Goal: Transaction & Acquisition: Purchase product/service

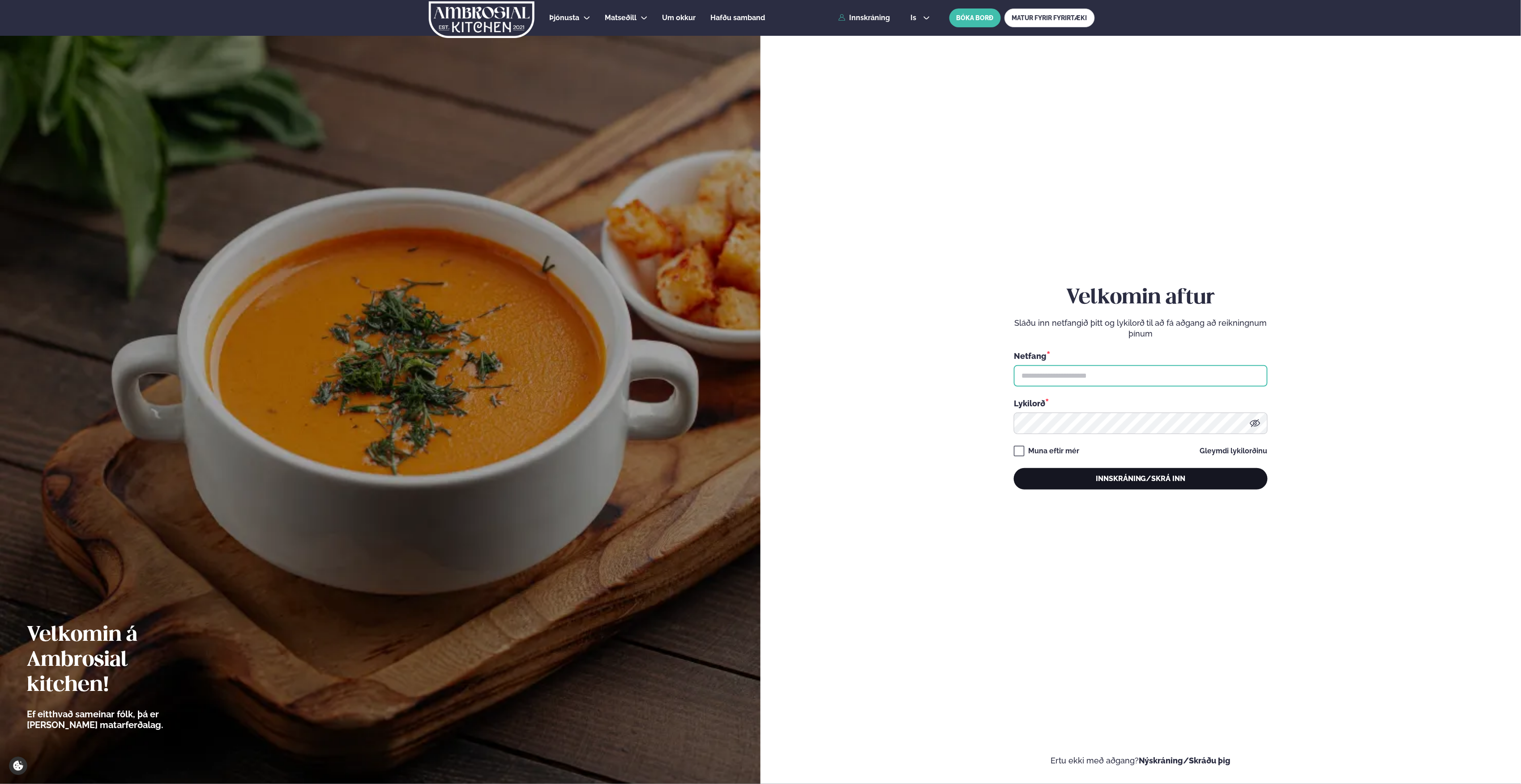
type input "**********"
click at [1109, 477] on button "Innskráning/Skrá inn" at bounding box center [1140, 479] width 254 height 21
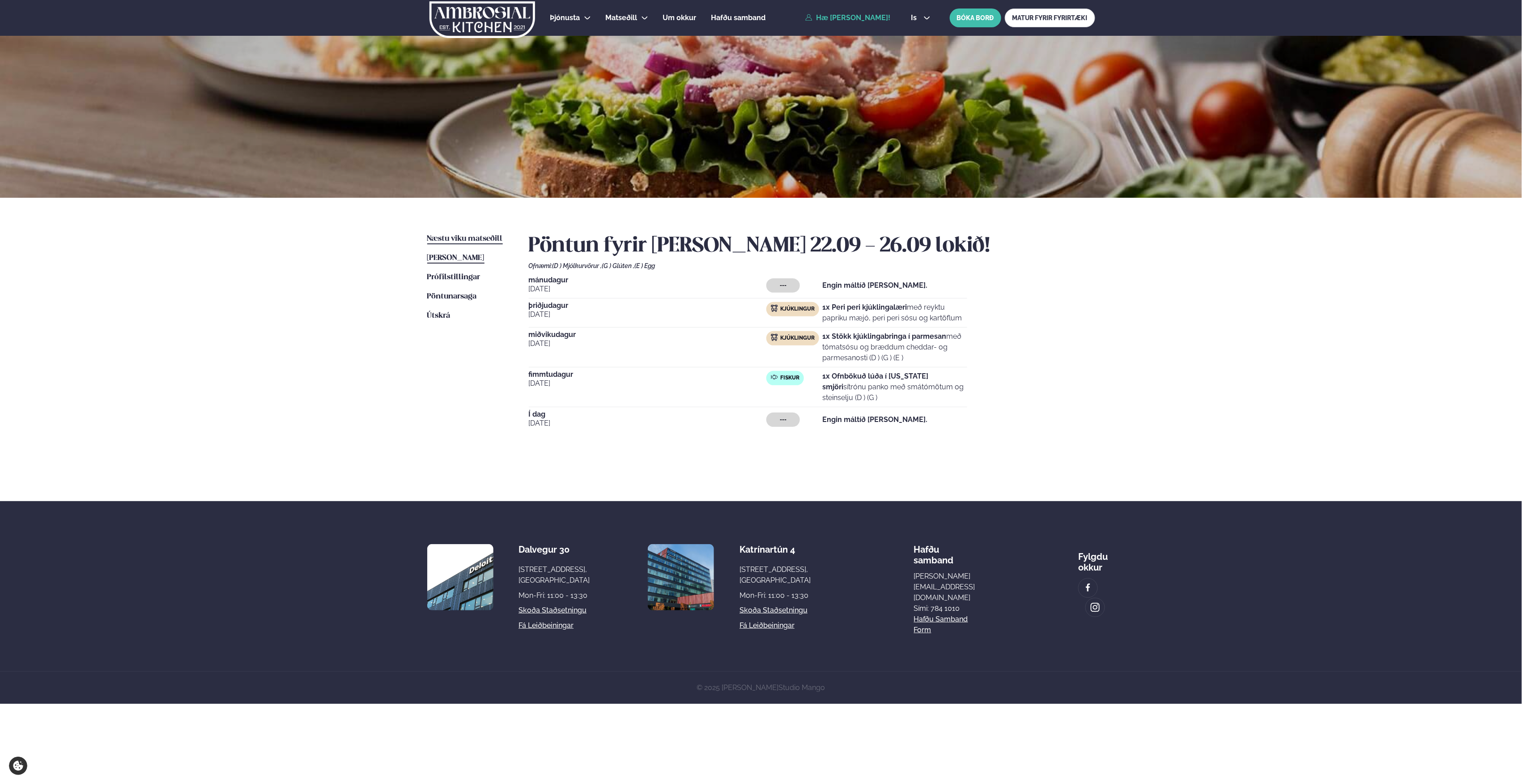
click at [471, 238] on span "Næstu viku matseðill" at bounding box center [465, 239] width 76 height 8
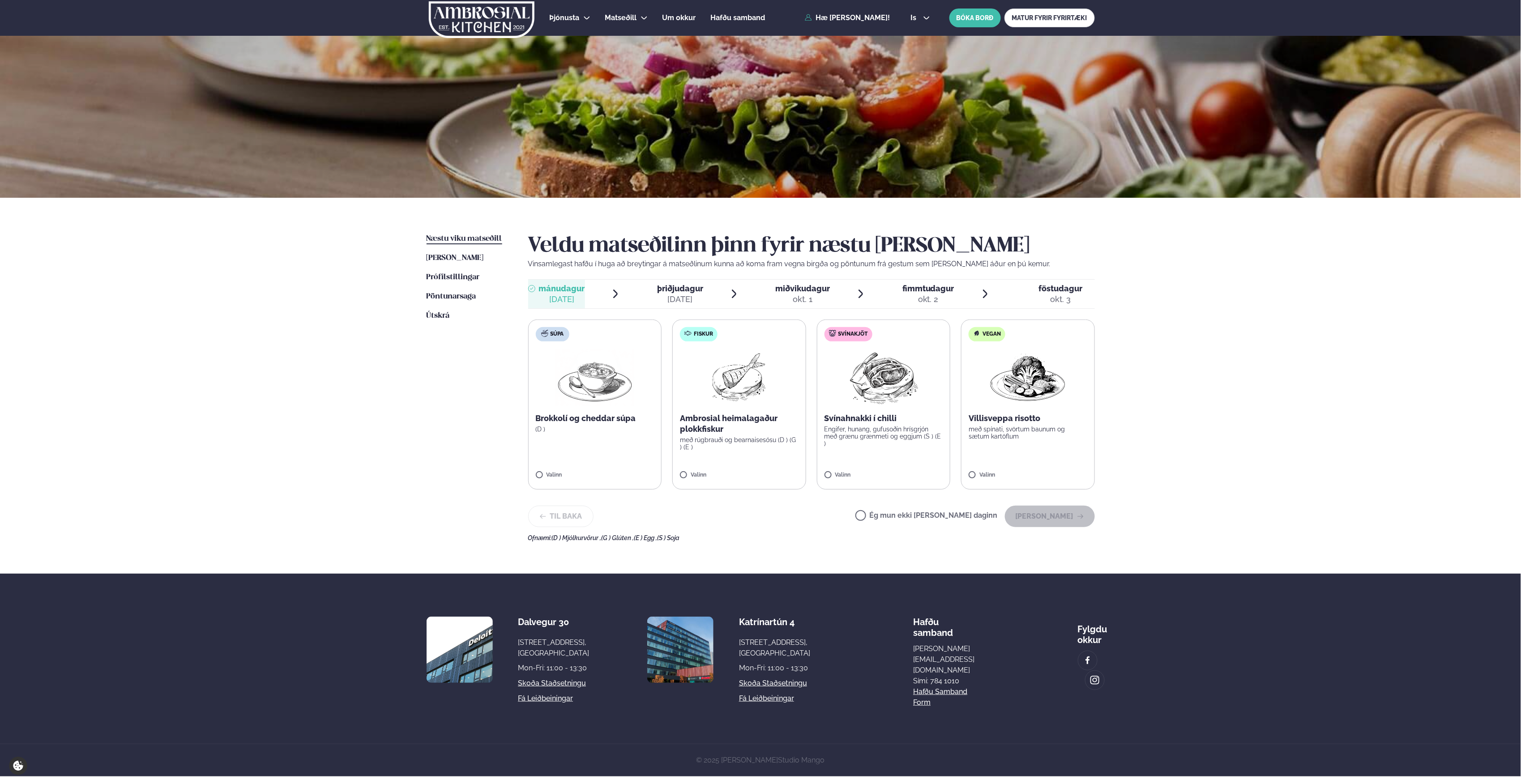
click at [759, 376] on img at bounding box center [739, 377] width 57 height 57
click at [1037, 515] on button "[PERSON_NAME]" at bounding box center [1050, 516] width 90 height 21
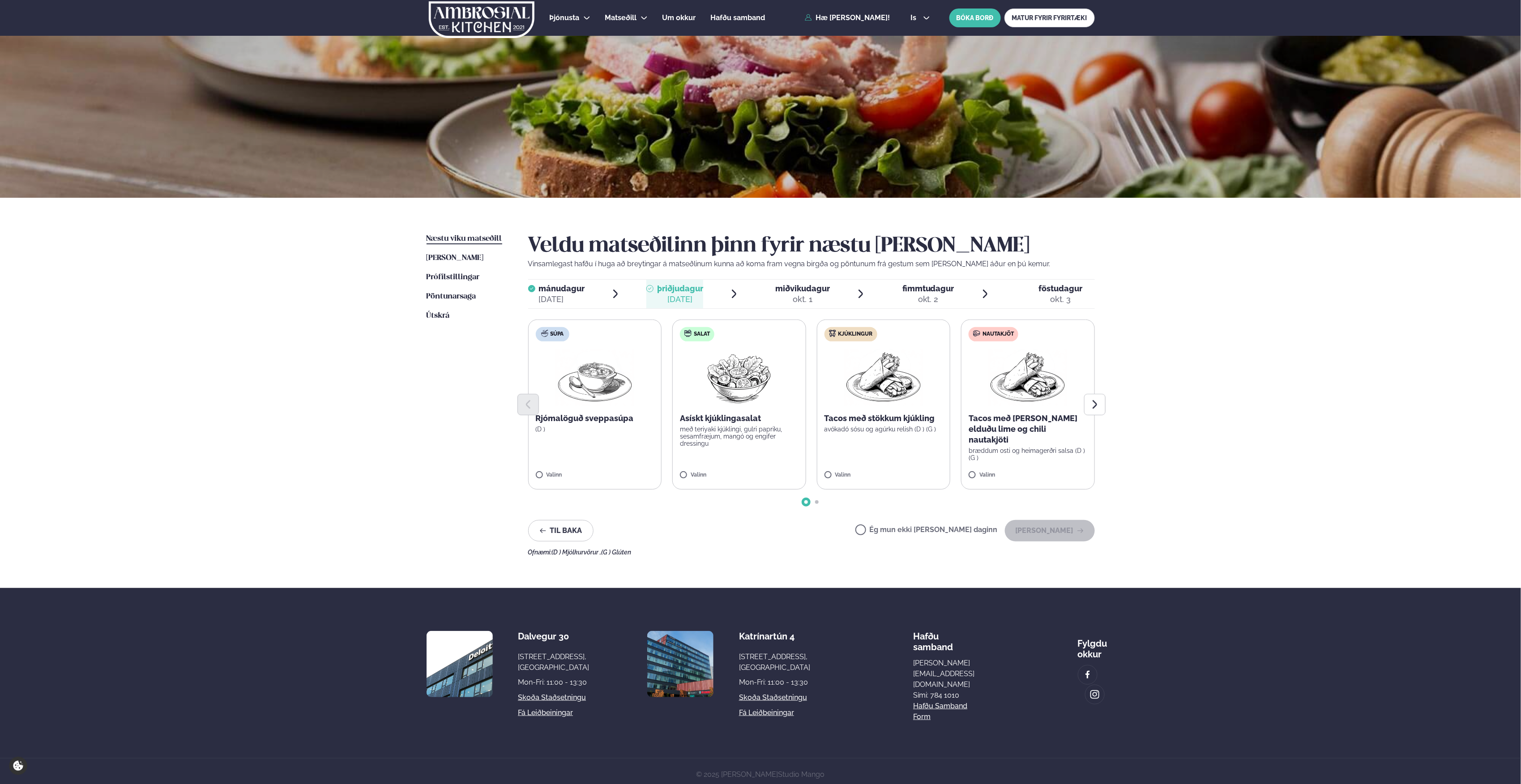
click at [883, 385] on img at bounding box center [883, 377] width 79 height 57
click at [1051, 523] on button "[PERSON_NAME]" at bounding box center [1050, 531] width 90 height 21
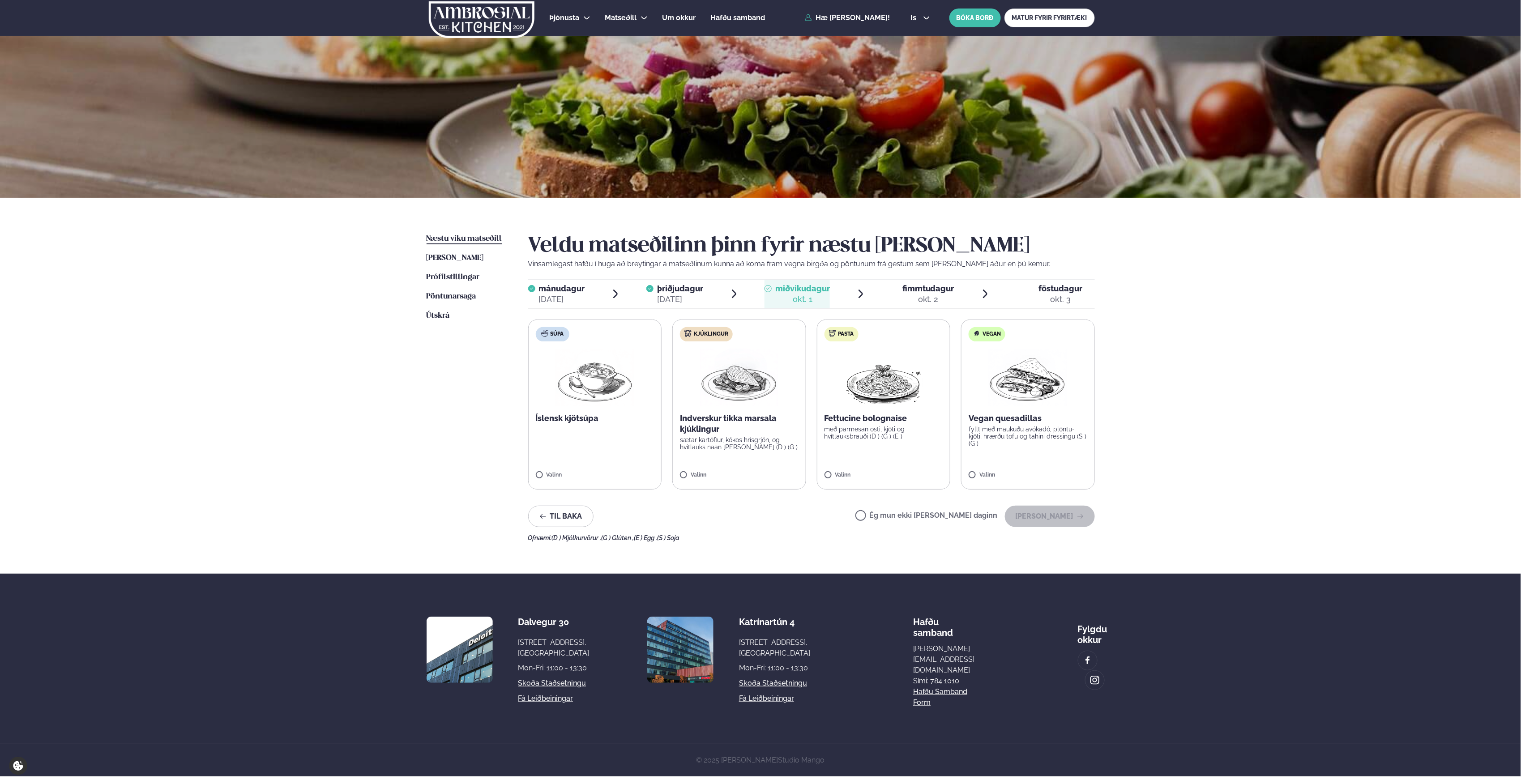
click at [751, 405] on img at bounding box center [739, 377] width 79 height 57
click at [1056, 515] on button "[PERSON_NAME]" at bounding box center [1050, 516] width 90 height 21
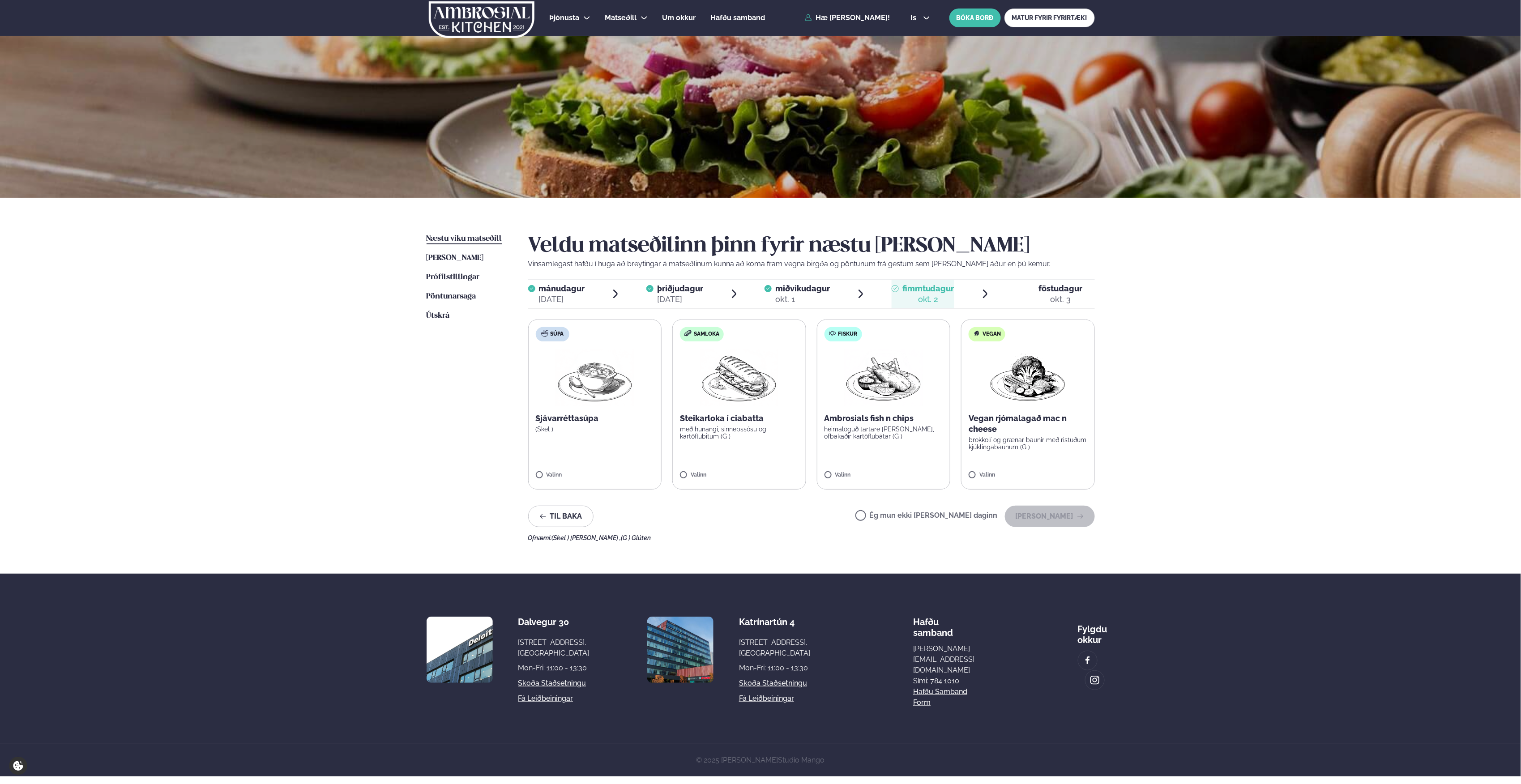
click at [906, 414] on p "Ambrosials fish n chips" at bounding box center [884, 418] width 119 height 11
click at [1037, 513] on button "[PERSON_NAME]" at bounding box center [1050, 516] width 90 height 21
